Goal: Task Accomplishment & Management: Manage account settings

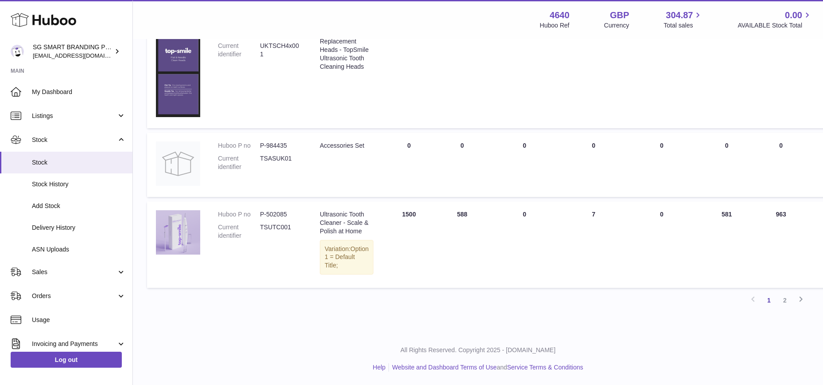
scroll to position [728, 0]
